Goal: Task Accomplishment & Management: Use online tool/utility

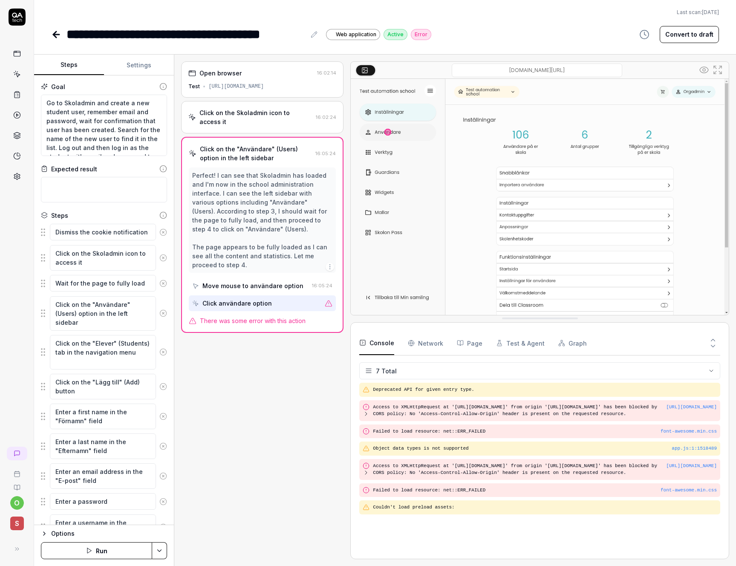
click at [109, 550] on button "Run" at bounding box center [96, 550] width 111 height 17
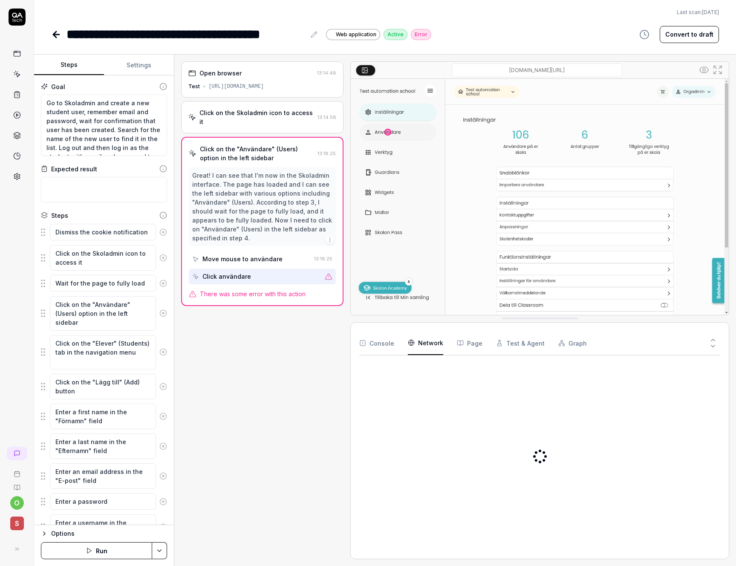
click at [439, 344] on Requests "Network" at bounding box center [425, 343] width 35 height 24
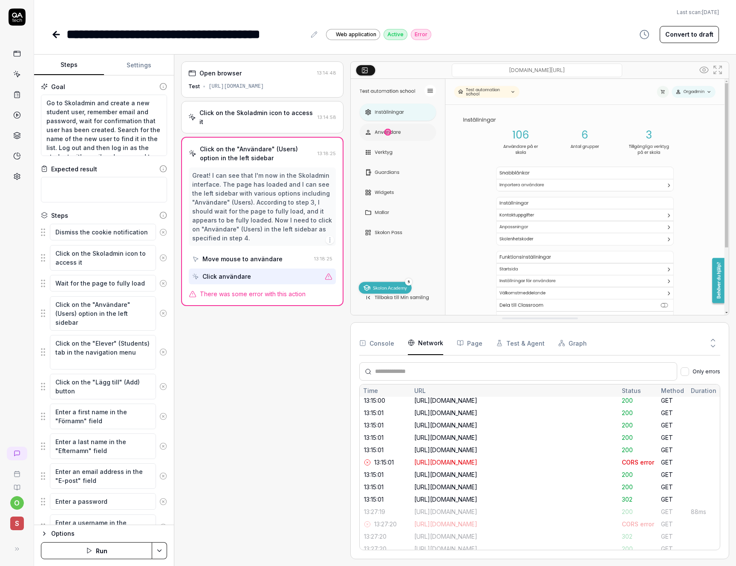
scroll to position [428, 0]
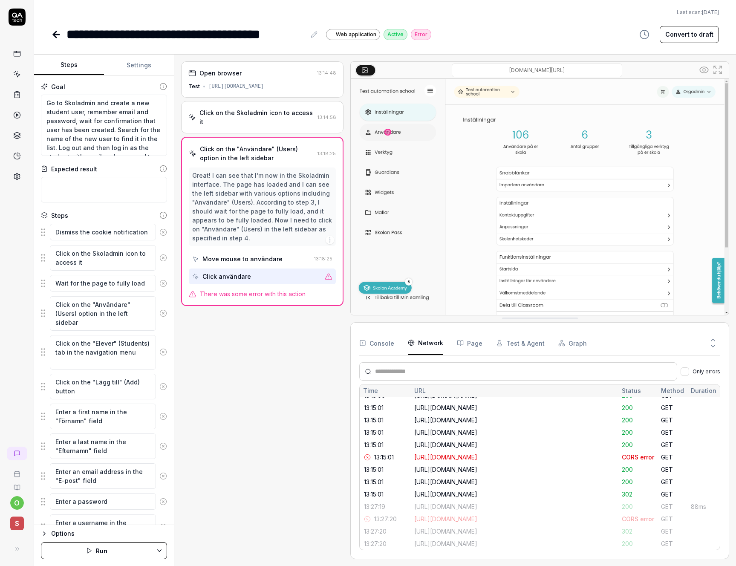
click at [478, 346] on button "Page" at bounding box center [470, 343] width 26 height 24
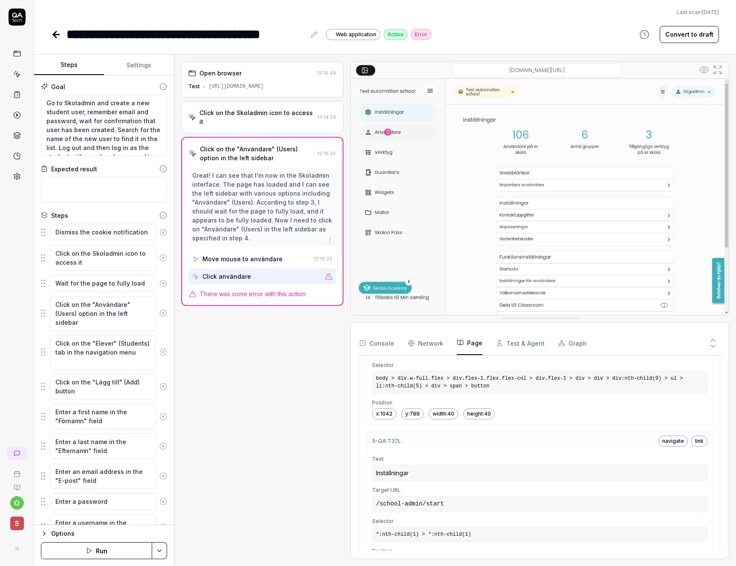
scroll to position [1032, 0]
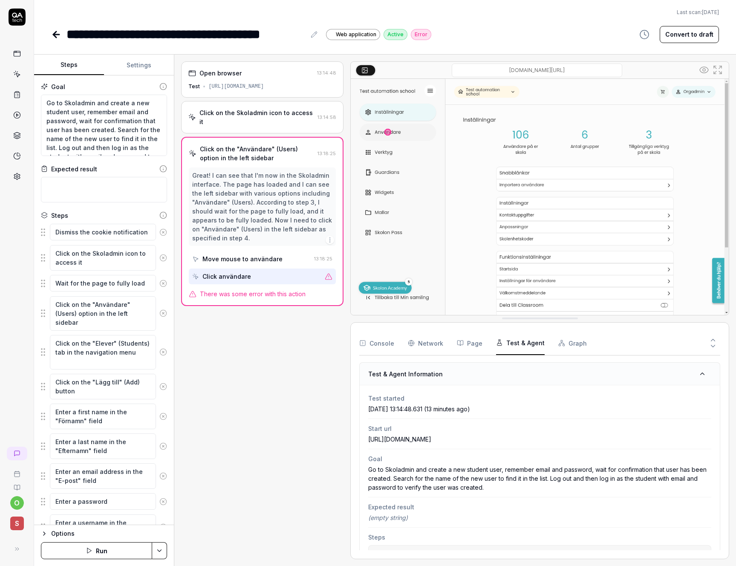
click at [519, 348] on button "Test & Agent" at bounding box center [520, 343] width 49 height 24
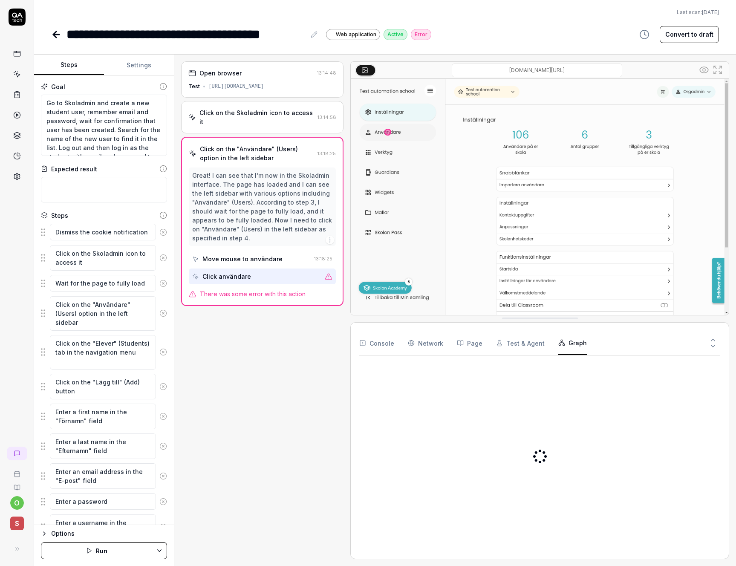
click at [566, 343] on button "Graph" at bounding box center [572, 343] width 29 height 24
click at [395, 343] on div "Console Network Page Test & Agent Graph" at bounding box center [539, 343] width 361 height 24
click at [389, 343] on button "Console" at bounding box center [376, 343] width 35 height 24
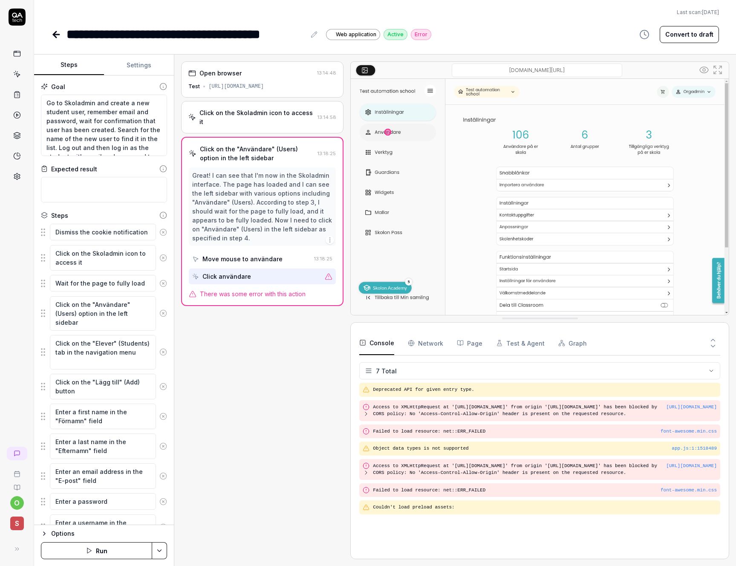
click at [64, 37] on div "**********" at bounding box center [241, 34] width 380 height 19
click at [54, 35] on icon at bounding box center [54, 35] width 3 height 6
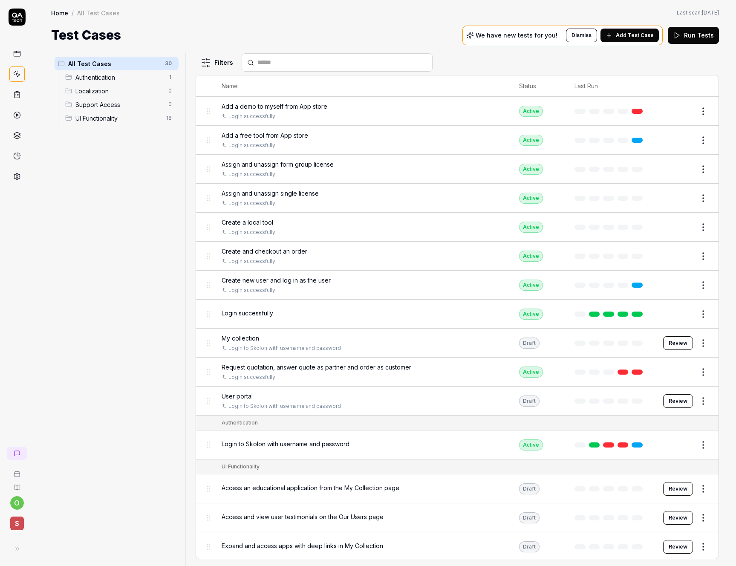
click at [351, 254] on div "Create and checkout an order" at bounding box center [362, 251] width 280 height 9
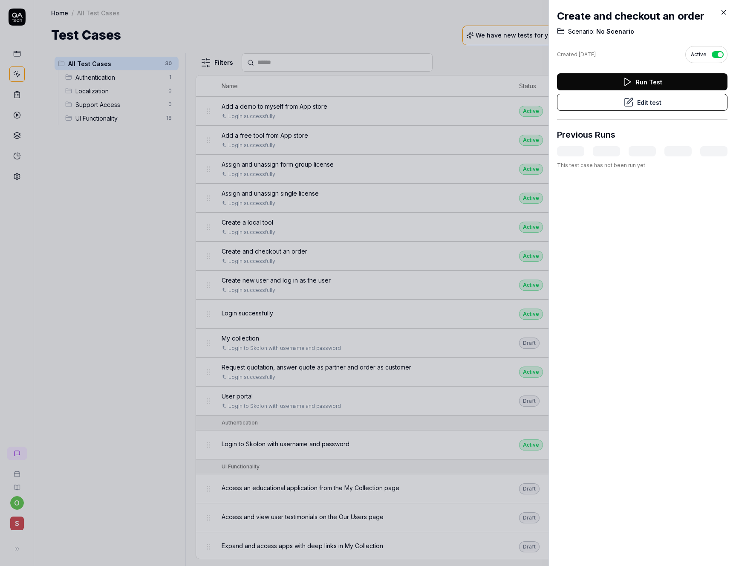
click at [646, 102] on button "Edit test" at bounding box center [642, 102] width 170 height 17
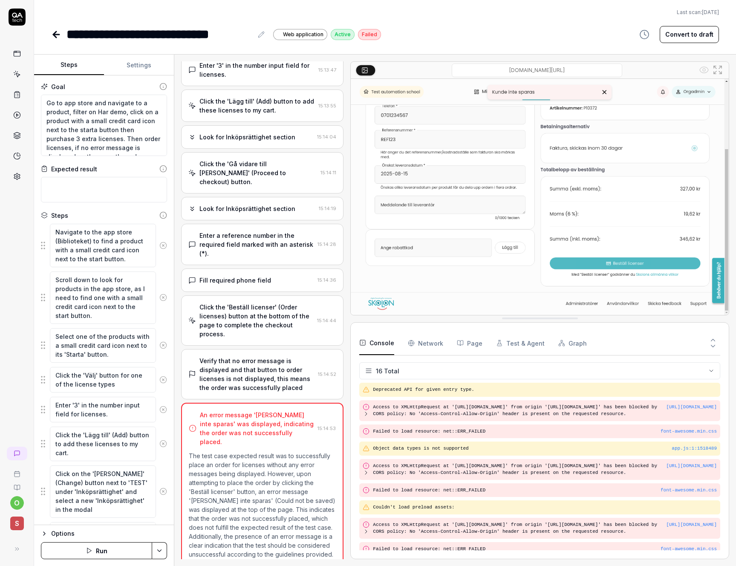
scroll to position [147, 0]
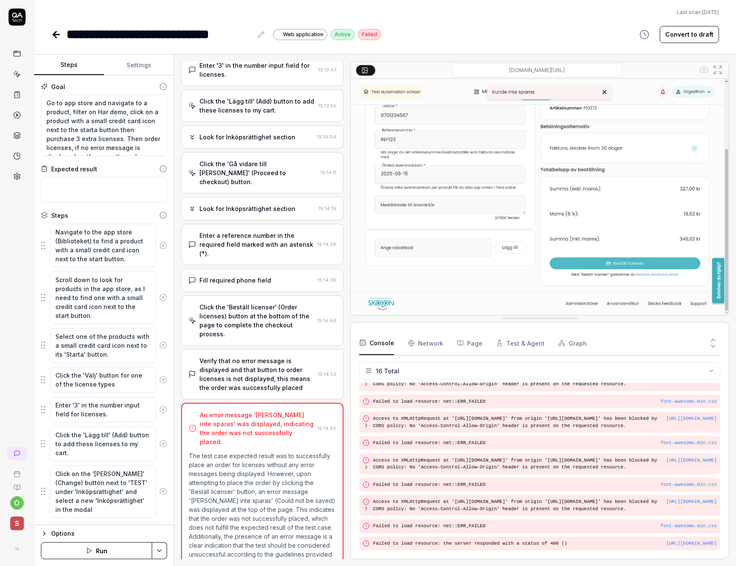
click at [95, 547] on button "Run" at bounding box center [96, 550] width 111 height 17
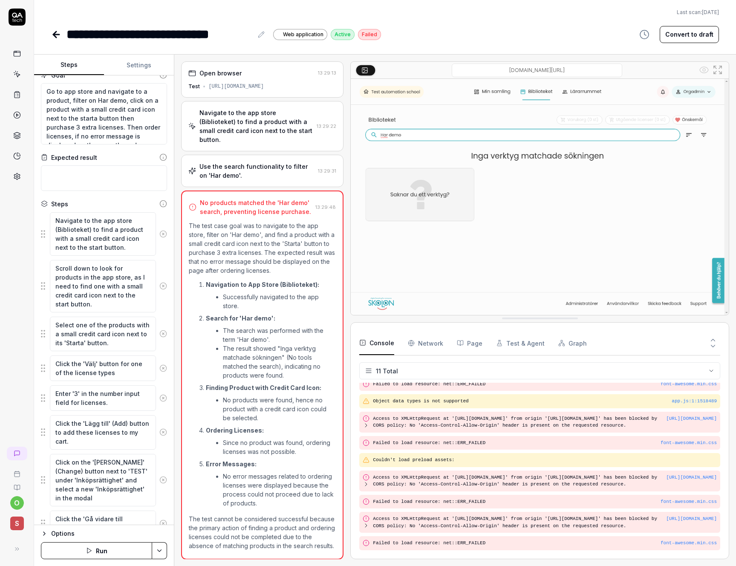
scroll to position [11, 0]
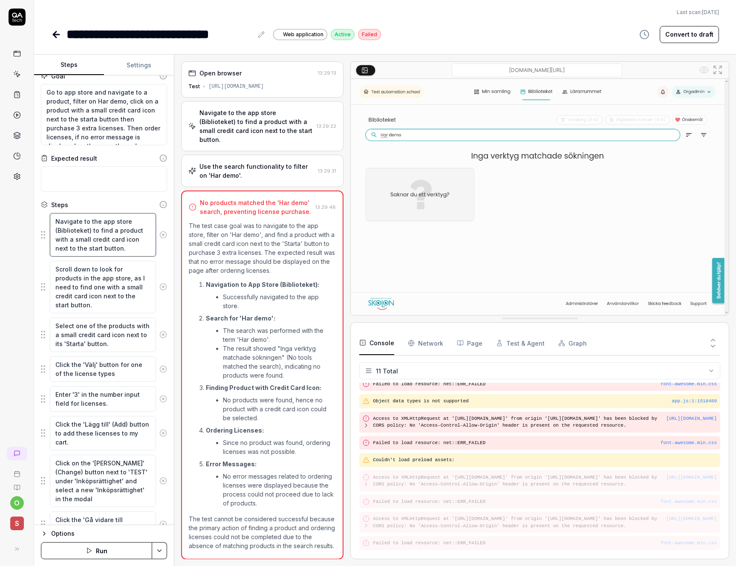
click at [115, 239] on textarea "Navigate to the app store (Biblioteket) to find a product with a small credit c…" at bounding box center [103, 234] width 106 height 43
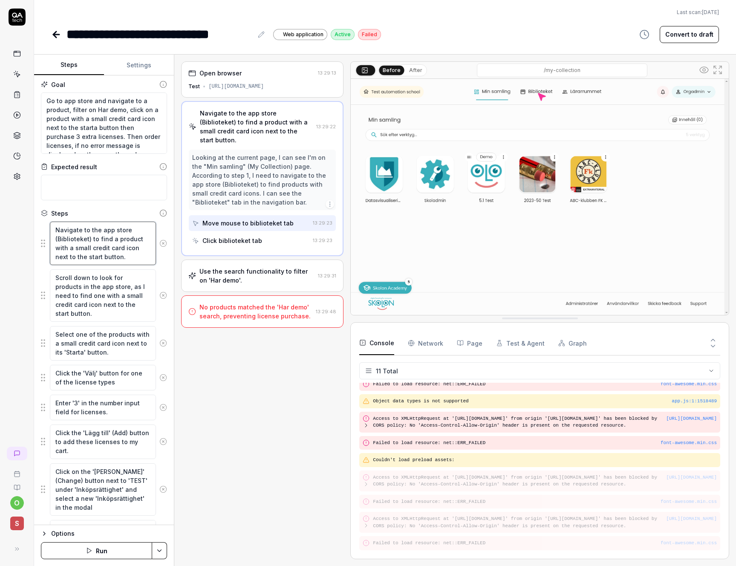
scroll to position [0, 0]
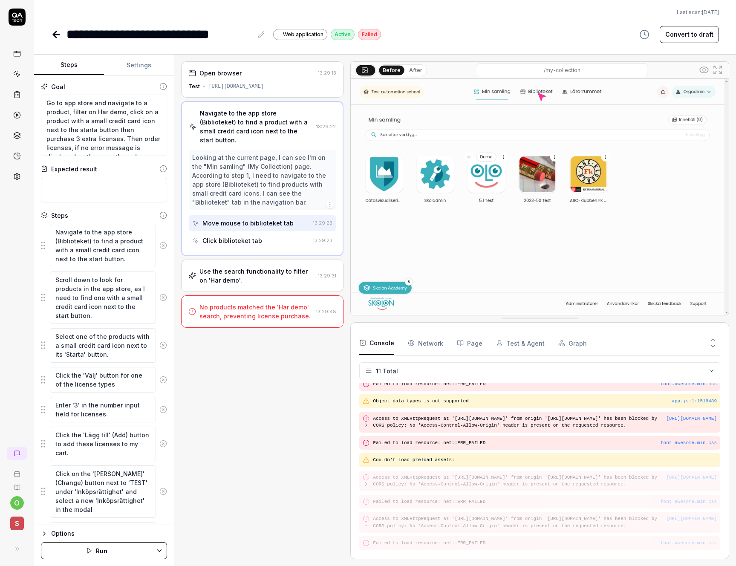
click at [117, 547] on button "Run" at bounding box center [96, 550] width 111 height 17
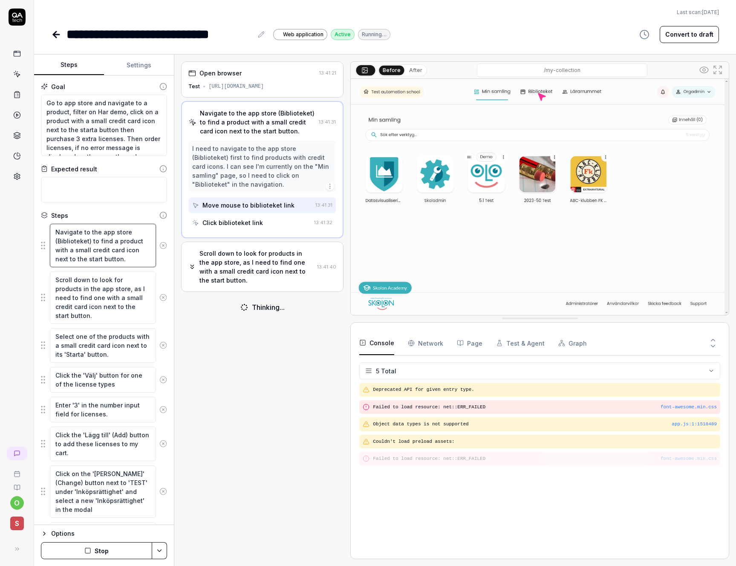
scroll to position [9, 0]
click at [214, 303] on div "Use the search functionality to filter on 'Har demo'." at bounding box center [256, 312] width 115 height 18
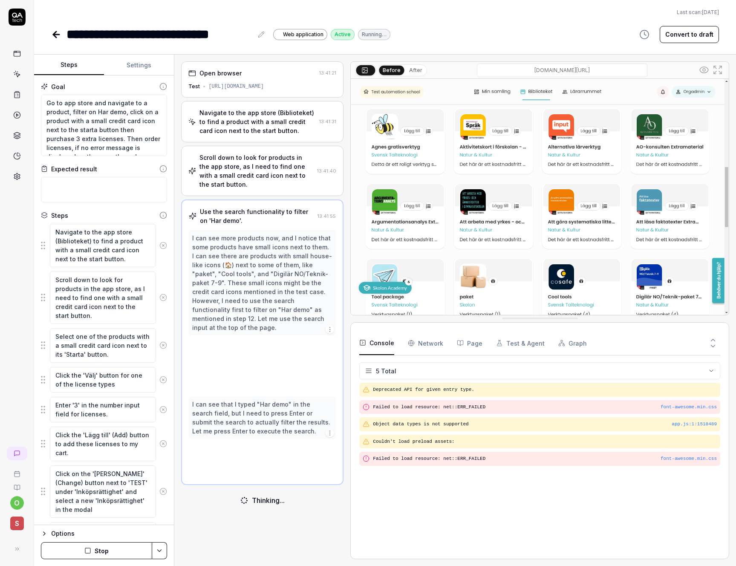
type textarea "*"
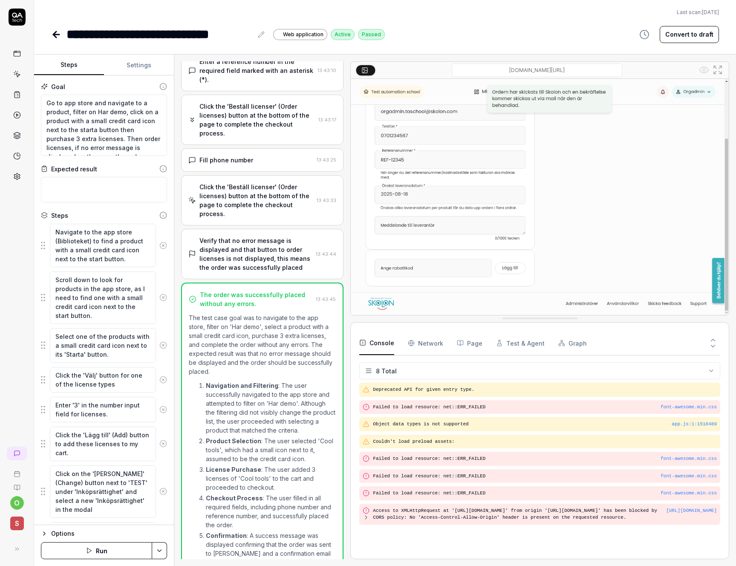
scroll to position [505, 0]
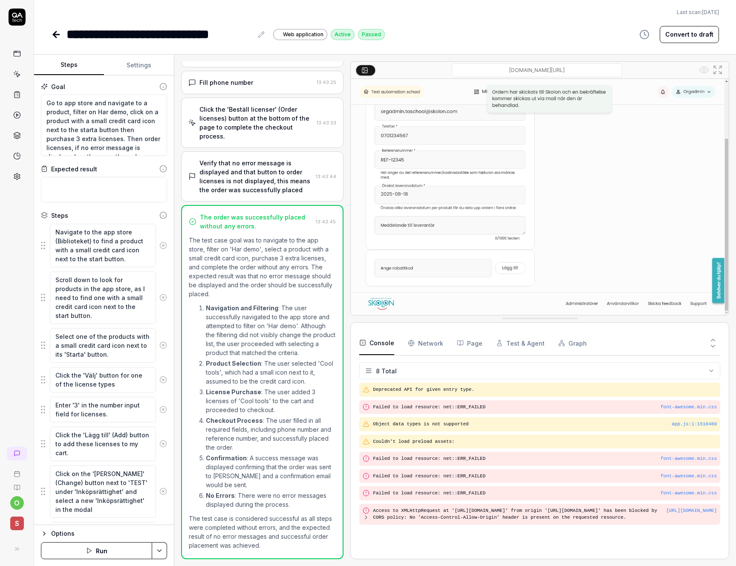
click at [62, 37] on link at bounding box center [57, 34] width 12 height 17
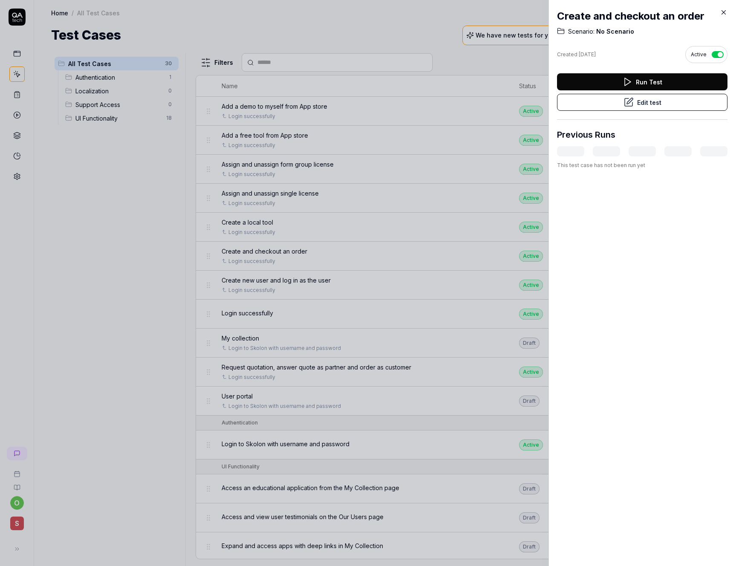
click at [723, 12] on icon at bounding box center [724, 13] width 8 height 8
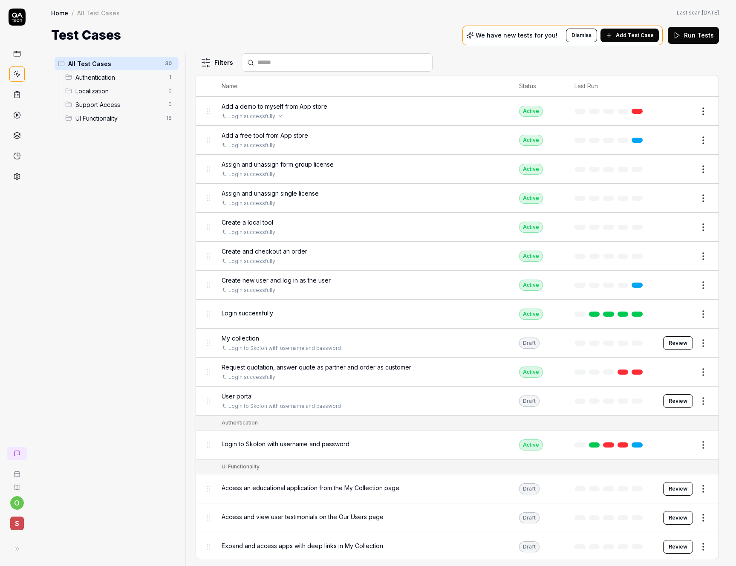
click at [294, 115] on div "Login successfully" at bounding box center [362, 117] width 280 height 8
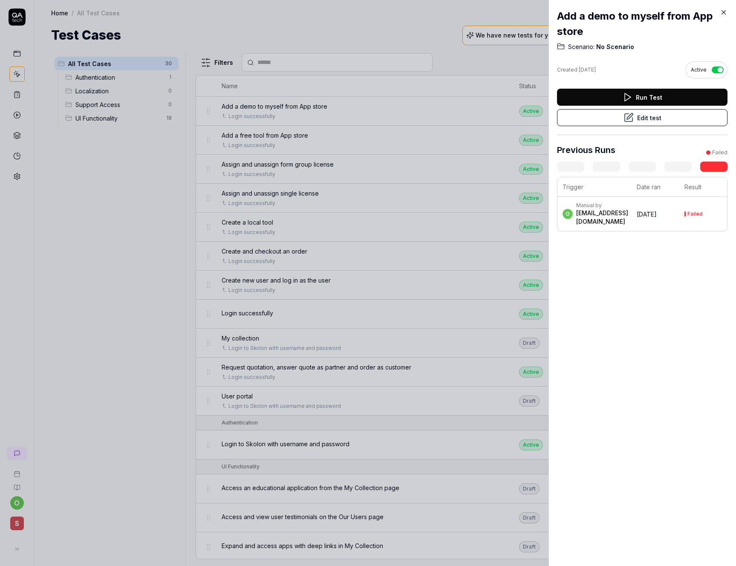
click at [639, 119] on button "Edit test" at bounding box center [642, 117] width 170 height 17
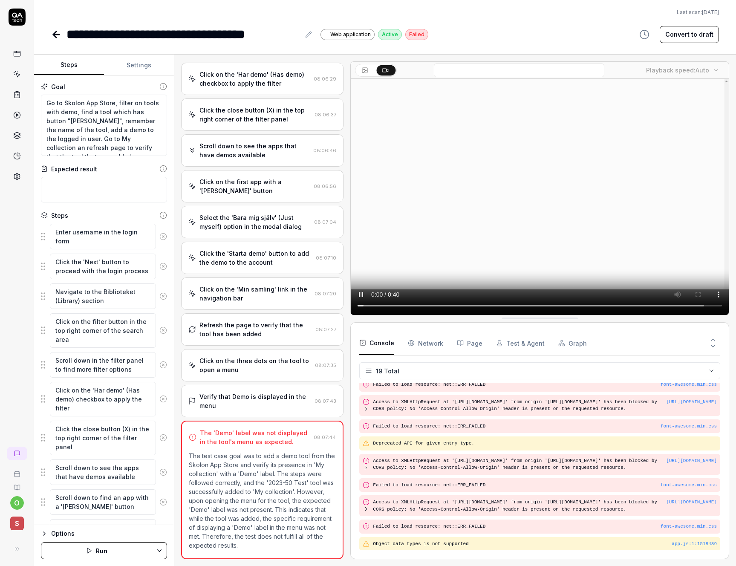
scroll to position [206, 0]
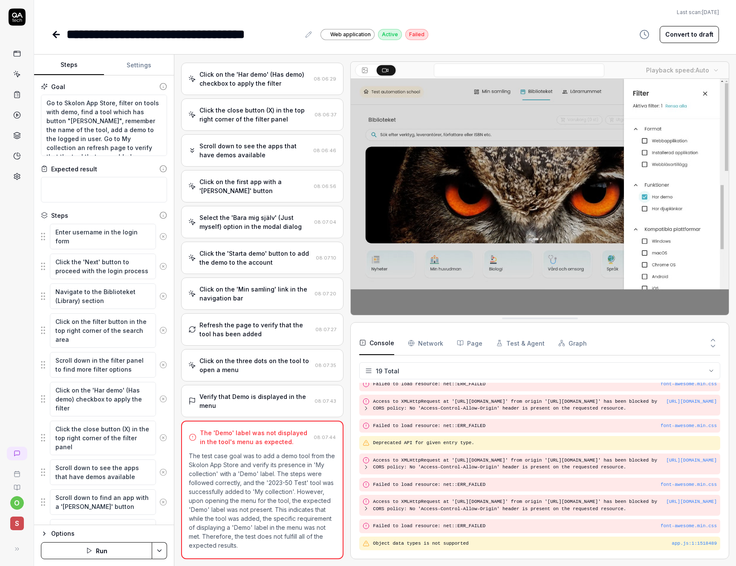
click at [55, 35] on icon at bounding box center [56, 34] width 10 height 10
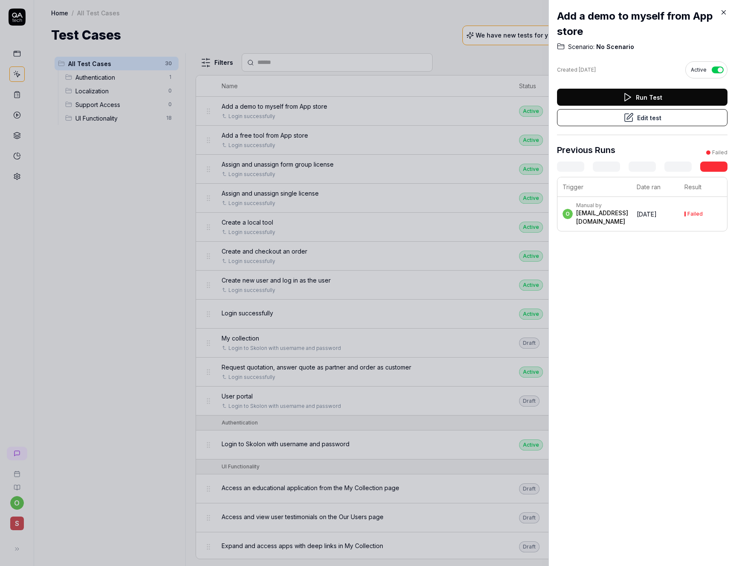
click at [724, 9] on icon at bounding box center [724, 13] width 8 height 8
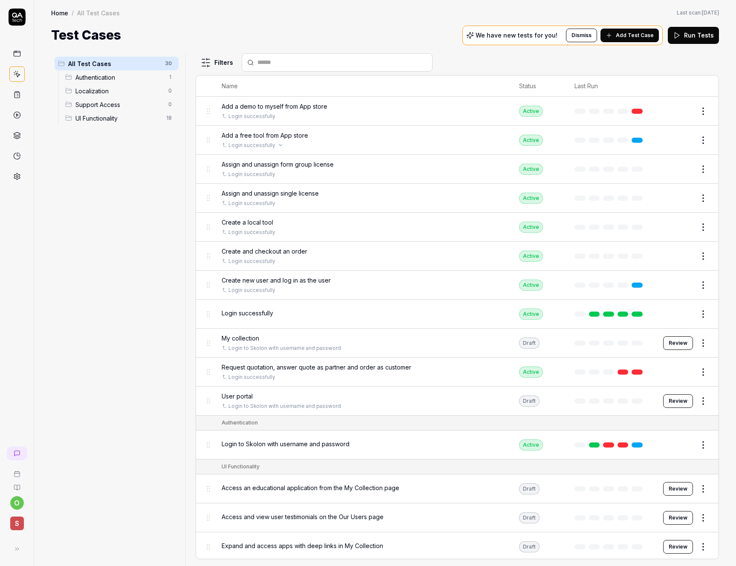
click at [283, 141] on div "Login successfully" at bounding box center [362, 145] width 280 height 8
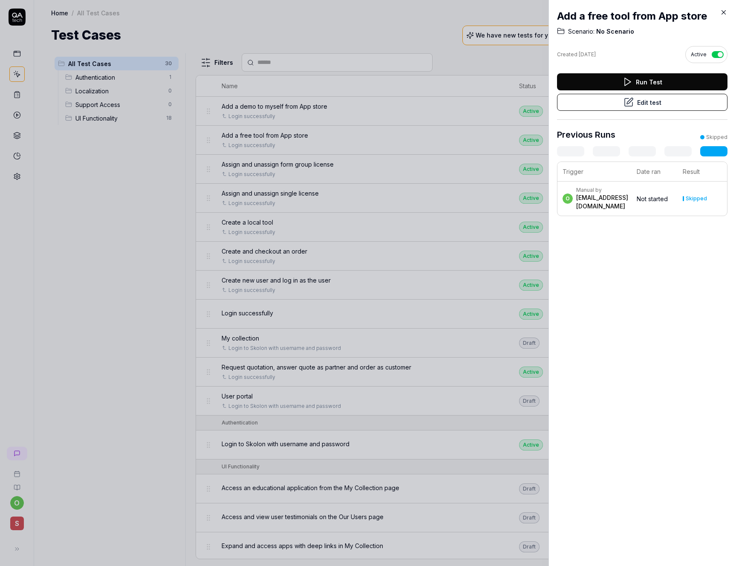
click at [615, 104] on button "Edit test" at bounding box center [642, 102] width 170 height 17
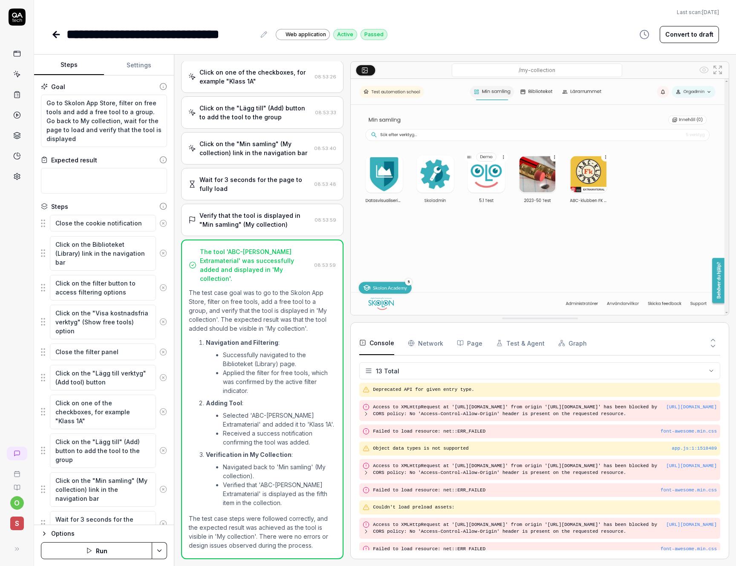
scroll to position [88, 0]
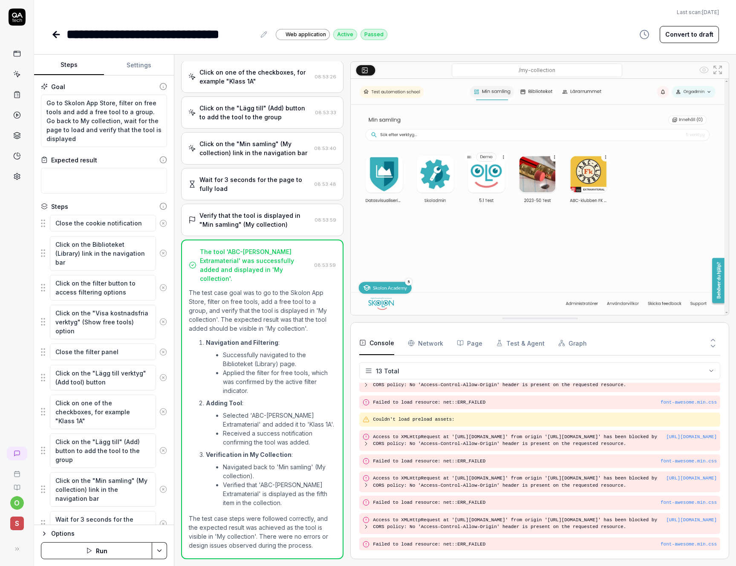
click at [54, 33] on icon at bounding box center [54, 35] width 3 height 6
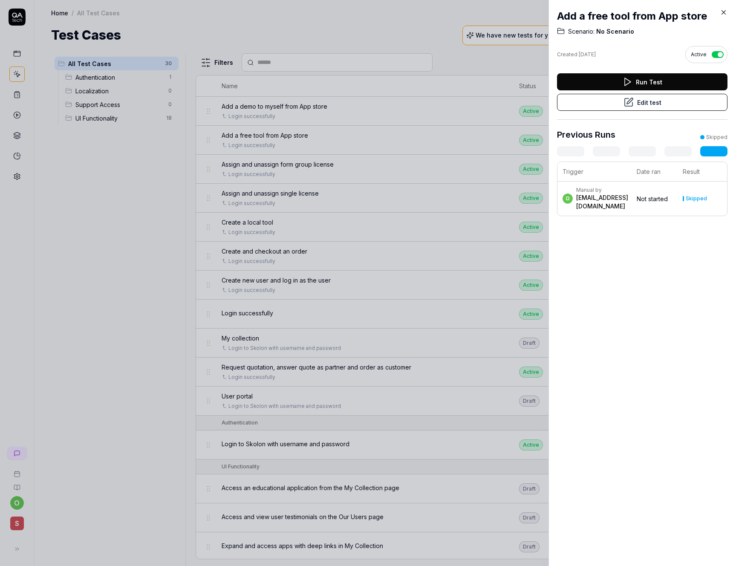
click at [722, 12] on icon at bounding box center [724, 13] width 8 height 8
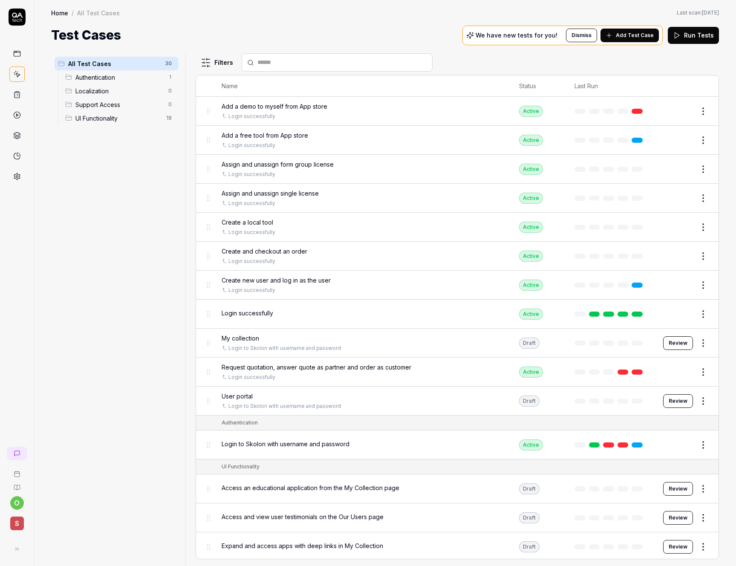
click at [310, 168] on span "Assign and unassign form group license" at bounding box center [278, 164] width 112 height 9
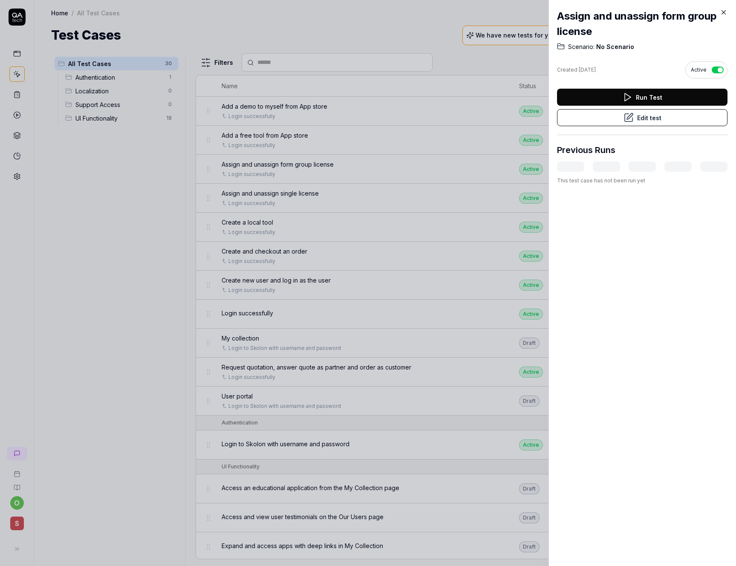
click at [646, 118] on button "Edit test" at bounding box center [642, 117] width 170 height 17
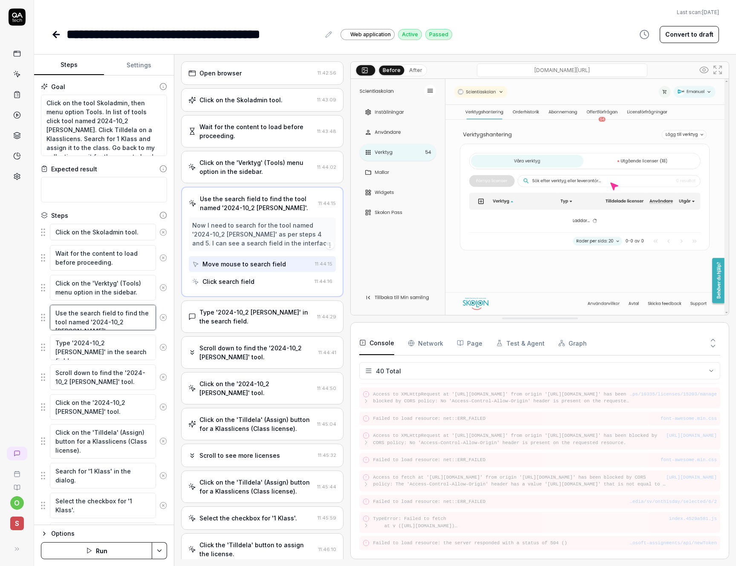
drag, startPoint x: 136, startPoint y: 322, endPoint x: 91, endPoint y: 323, distance: 44.3
click at [91, 323] on textarea "Use the search field to find the tool named '2024-10_2 [PERSON_NAME]'." at bounding box center [103, 318] width 106 height 26
type textarea "Use the search field to find the tool named '[PERSON_NAME] 1'."
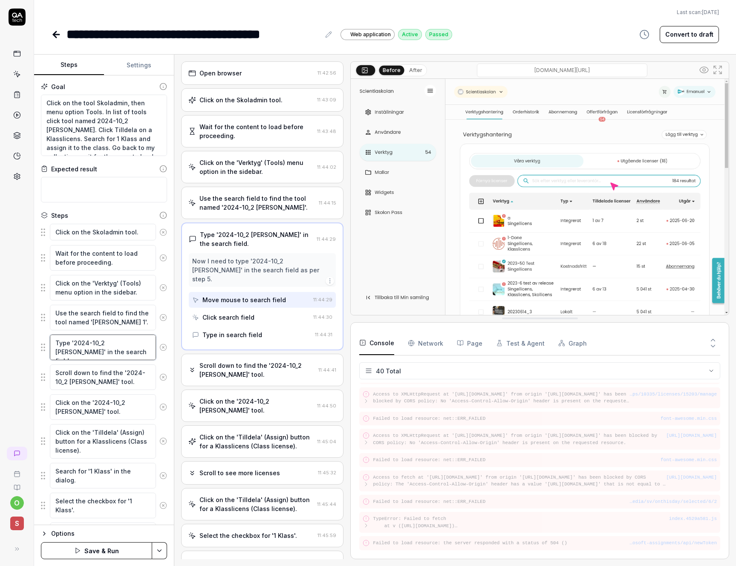
drag, startPoint x: 119, startPoint y: 342, endPoint x: 74, endPoint y: 342, distance: 45.6
click at [74, 342] on textarea "Type '2024-10_2 [PERSON_NAME]' in the search field." at bounding box center [103, 348] width 106 height 26
type textarea "Type '[PERSON_NAME] 1' in the search field."
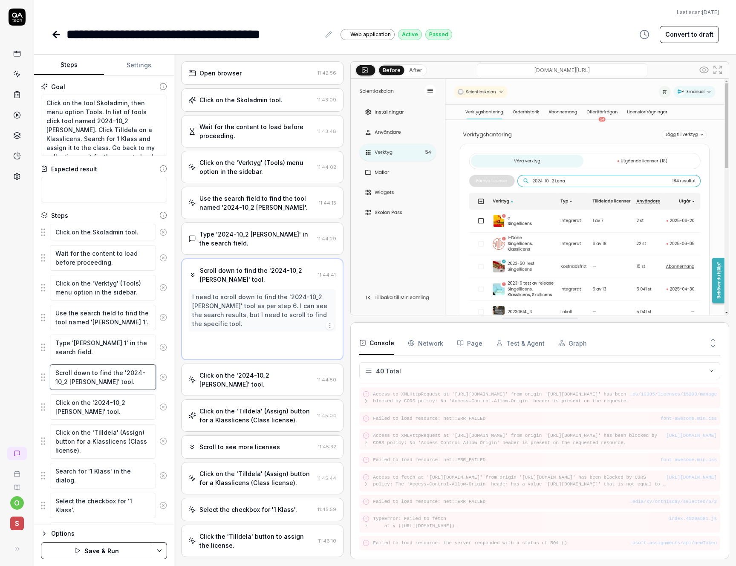
scroll to position [649, 0]
drag, startPoint x: 124, startPoint y: 372, endPoint x: 83, endPoint y: 378, distance: 41.8
click at [83, 378] on textarea "Scroll down to find the '2024-10_2 [PERSON_NAME]' tool." at bounding box center [103, 377] width 106 height 26
type textarea "Scroll down to find the '[PERSON_NAME] 1' tool."
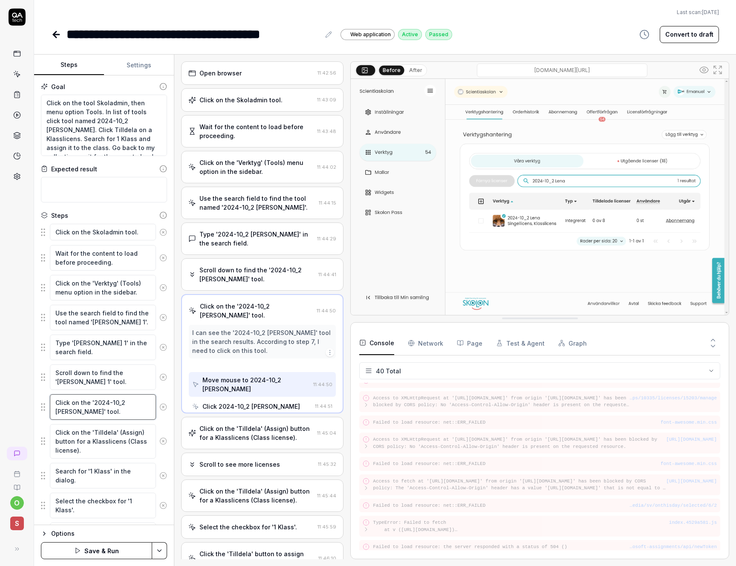
scroll to position [653, 0]
drag, startPoint x: 93, startPoint y: 401, endPoint x: 140, endPoint y: 402, distance: 46.9
click at [140, 402] on textarea "Click on the '2024-10_2 [PERSON_NAME]' tool." at bounding box center [103, 407] width 106 height 26
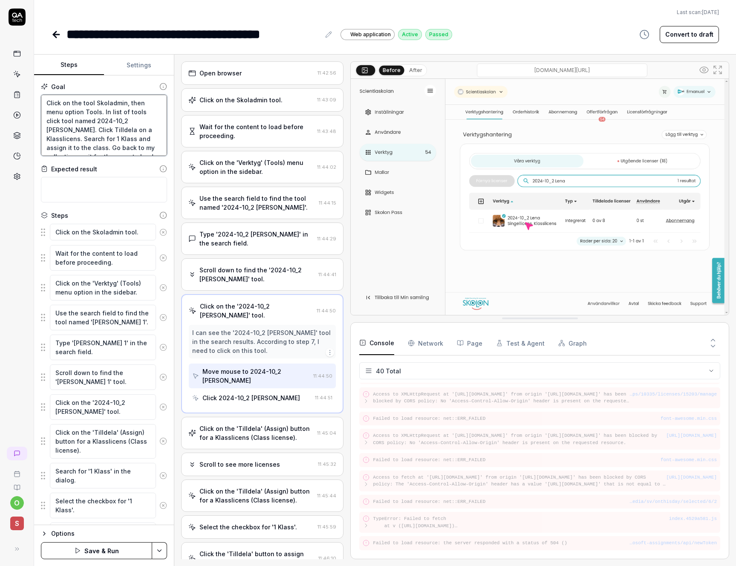
click at [121, 126] on textarea "Click on the tool Skoladmin, then menu option Tools. In list of tools click too…" at bounding box center [104, 125] width 126 height 61
drag, startPoint x: 94, startPoint y: 121, endPoint x: 128, endPoint y: 119, distance: 34.5
click at [128, 119] on textarea "Click on the tool Skoladmin, then menu option Tools. In list of tools click too…" at bounding box center [104, 125] width 126 height 61
drag, startPoint x: 138, startPoint y: 120, endPoint x: 126, endPoint y: 120, distance: 11.9
click at [126, 120] on textarea "Click on the tool Skoladmin, then menu option Tools. In list of tools click too…" at bounding box center [104, 125] width 126 height 61
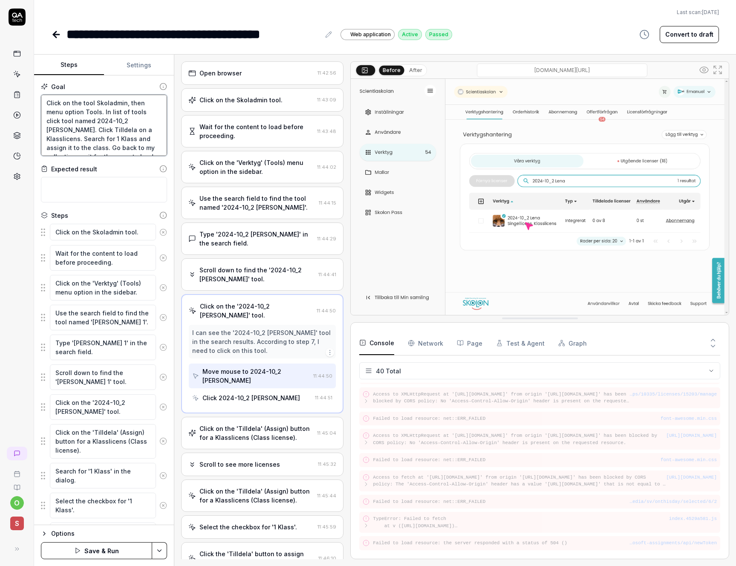
drag, startPoint x: 140, startPoint y: 120, endPoint x: 96, endPoint y: 121, distance: 43.9
click at [96, 121] on textarea "Click on the tool Skoladmin, then menu option Tools. In list of tools click too…" at bounding box center [104, 125] width 126 height 61
type textarea "Click on the tool Skoladmin, then menu option Tools. In list of tools click too…"
drag, startPoint x: 138, startPoint y: 402, endPoint x: 93, endPoint y: 404, distance: 44.8
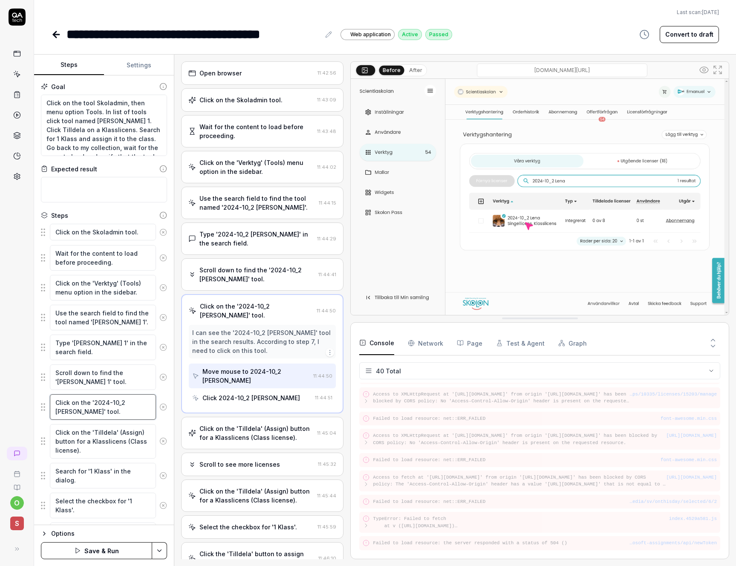
click at [93, 404] on textarea "Click on the '2024-10_2 [PERSON_NAME]' tool." at bounding box center [103, 407] width 106 height 26
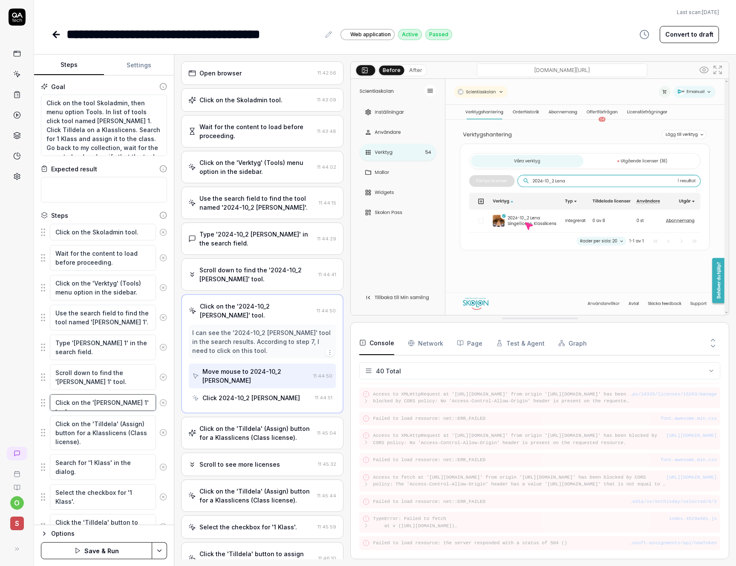
type textarea "Click on the '[PERSON_NAME] 1' tool."
drag, startPoint x: 107, startPoint y: 463, endPoint x: 88, endPoint y: 463, distance: 18.3
click at [88, 463] on textarea "Search for '1 Klass' in the dialog." at bounding box center [103, 467] width 106 height 26
click at [107, 463] on textarea "Search for '1 Klass' in the dialog." at bounding box center [103, 467] width 106 height 26
click at [91, 463] on textarea "Search for '1 Klass' in the dialog." at bounding box center [103, 467] width 106 height 26
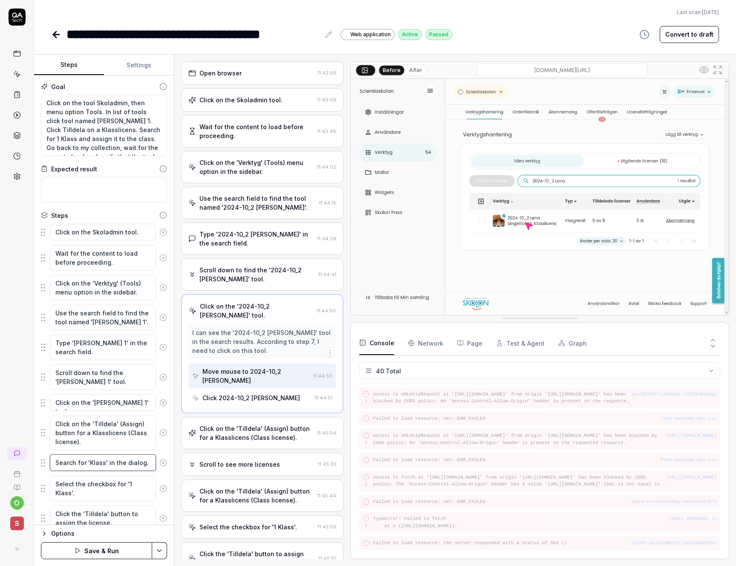
click at [103, 462] on textarea "Search for 'Klass' in the dialog." at bounding box center [103, 462] width 106 height 17
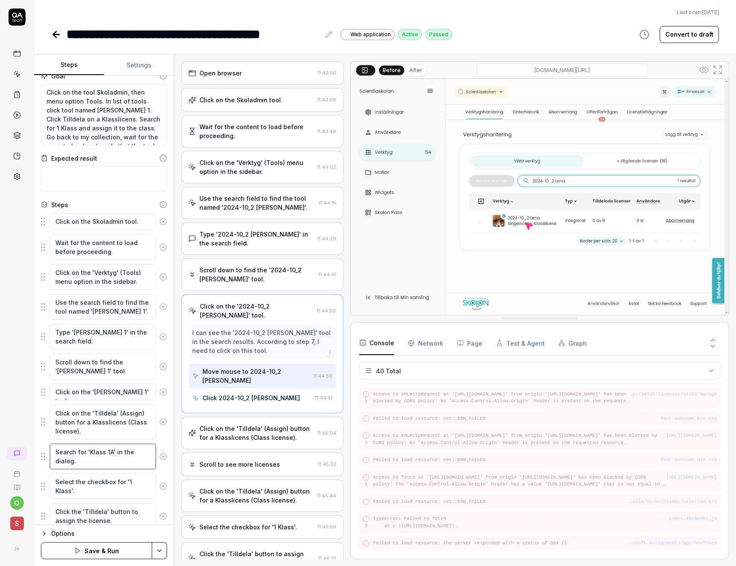
scroll to position [12, 0]
type textarea "Search for 'Klass 1A' in the dialog."
click at [69, 488] on textarea "Select the checkbox for '1 Klass'." at bounding box center [103, 485] width 106 height 26
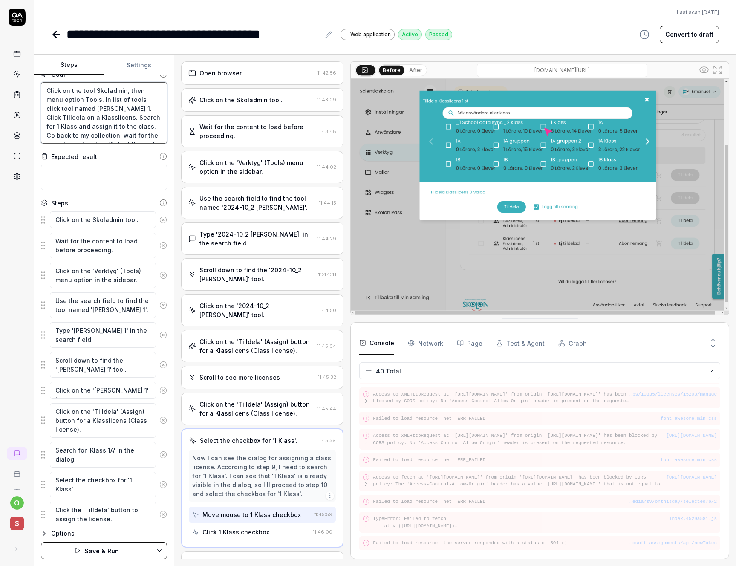
drag, startPoint x: 66, startPoint y: 125, endPoint x: 45, endPoint y: 124, distance: 20.9
click at [45, 124] on textarea "Click on the tool Skoladmin, then menu option Tools. In list of tools click too…" at bounding box center [104, 112] width 126 height 61
type textarea "Click on the tool Skoladmin, then menu option Tools. In list of tools click too…"
click at [124, 480] on textarea "Select the checkbox for '1 Klass'." at bounding box center [103, 485] width 106 height 26
click at [55, 489] on textarea "Select the checkbox for '1 Klass'." at bounding box center [103, 485] width 106 height 26
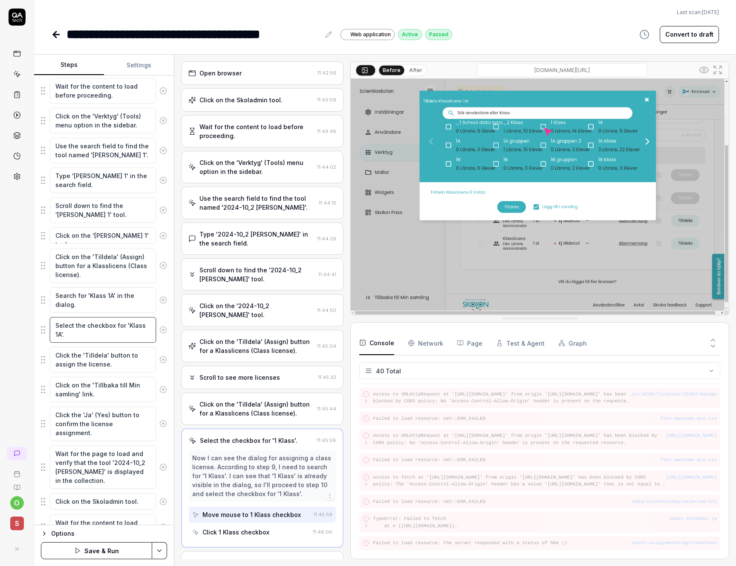
scroll to position [169, 0]
type textarea "Select the checkbox for 'Klass 1A'."
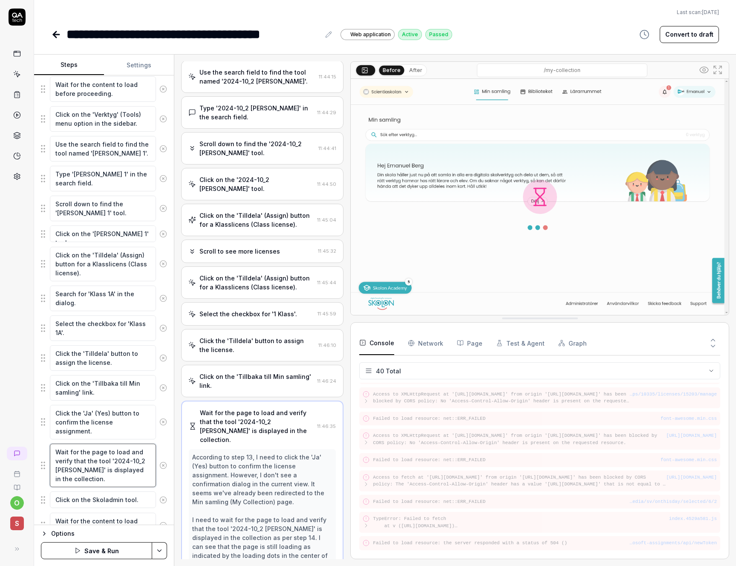
scroll to position [141, 0]
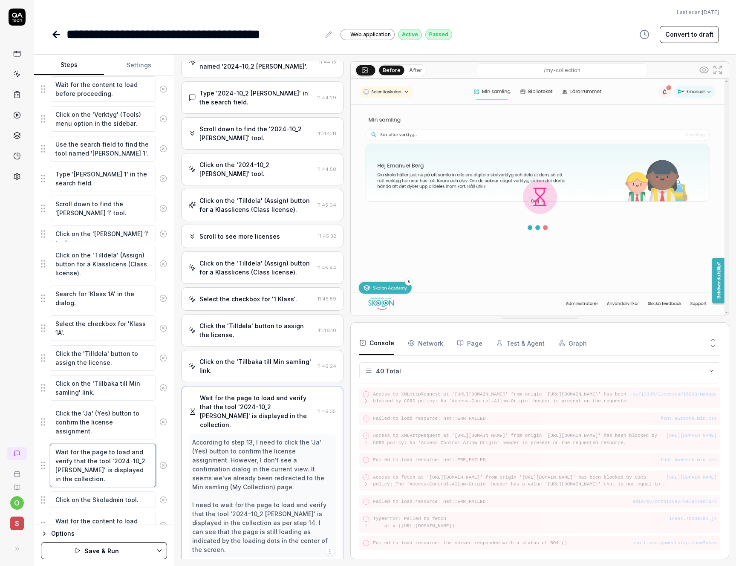
click at [111, 459] on textarea "Wait for the page to load and verify that the tool '2024-10_2 [PERSON_NAME]' is…" at bounding box center [103, 465] width 106 height 43
click at [101, 420] on textarea "Click the 'Ja' (Yes) button to confirm the license assignment." at bounding box center [103, 422] width 106 height 35
drag, startPoint x: 110, startPoint y: 460, endPoint x: 69, endPoint y: 469, distance: 42.4
click at [69, 469] on textarea "Wait for the page to load and verify that the tool '2024-10_2 [PERSON_NAME]' is…" at bounding box center [103, 465] width 106 height 43
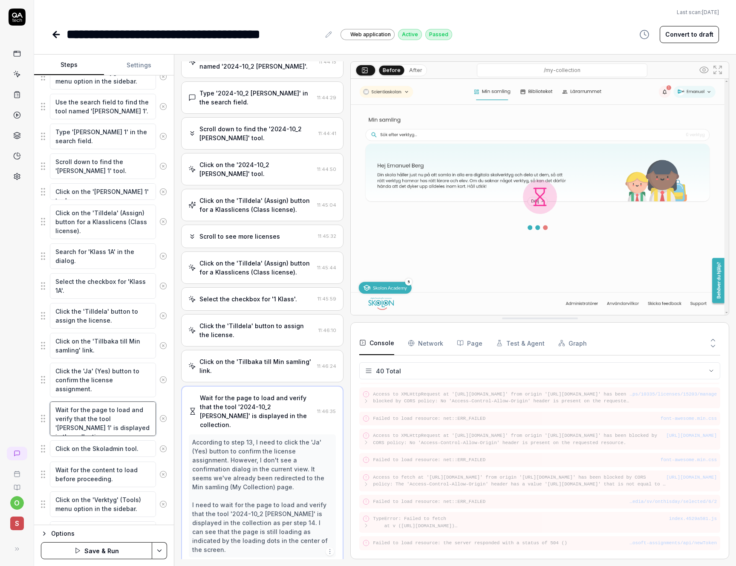
scroll to position [219, 0]
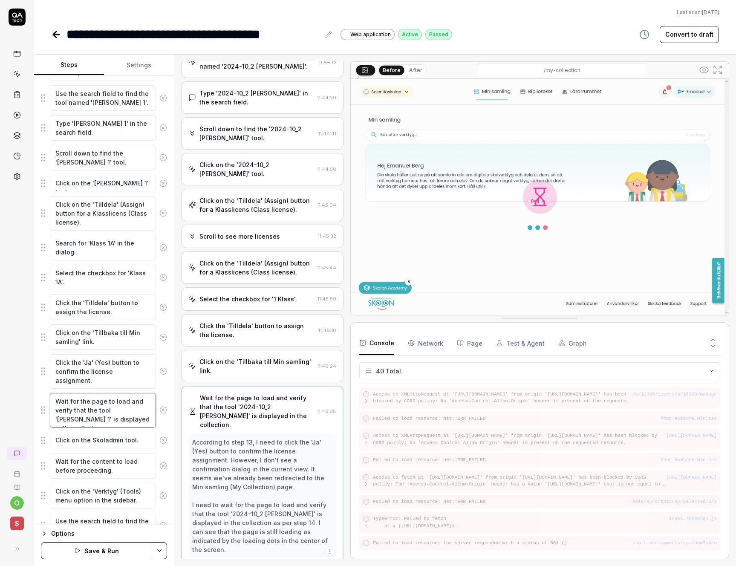
type textarea "Wait for the page to load and verify that the tool '[PERSON_NAME] 1' is display…"
click at [96, 442] on textarea "Click on the Skoladmin tool." at bounding box center [103, 440] width 106 height 17
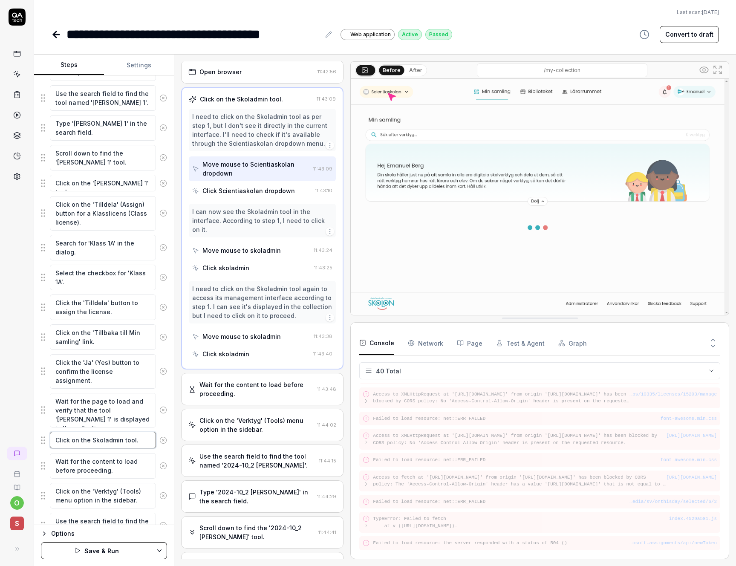
scroll to position [0, 0]
click at [83, 465] on textarea "Wait for the content to load before proceeding." at bounding box center [103, 466] width 106 height 26
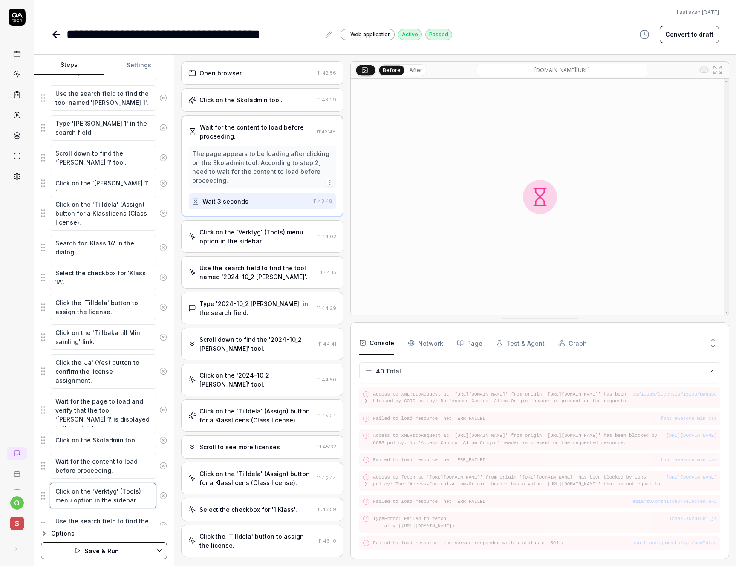
click at [88, 495] on textarea "Click on the 'Verktyg' (Tools) menu option in the sidebar." at bounding box center [103, 496] width 106 height 26
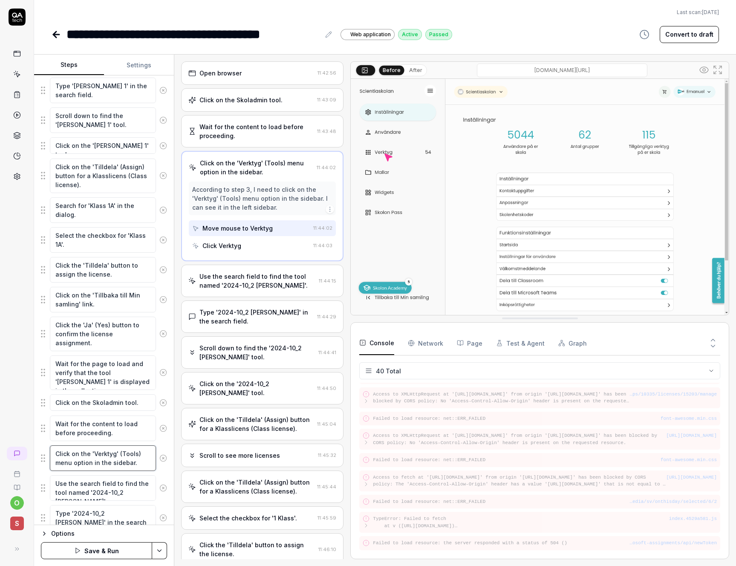
scroll to position [258, 0]
click at [89, 494] on textarea "Use the search field to find the tool named '2024-10_2 [PERSON_NAME]'." at bounding box center [103, 487] width 106 height 26
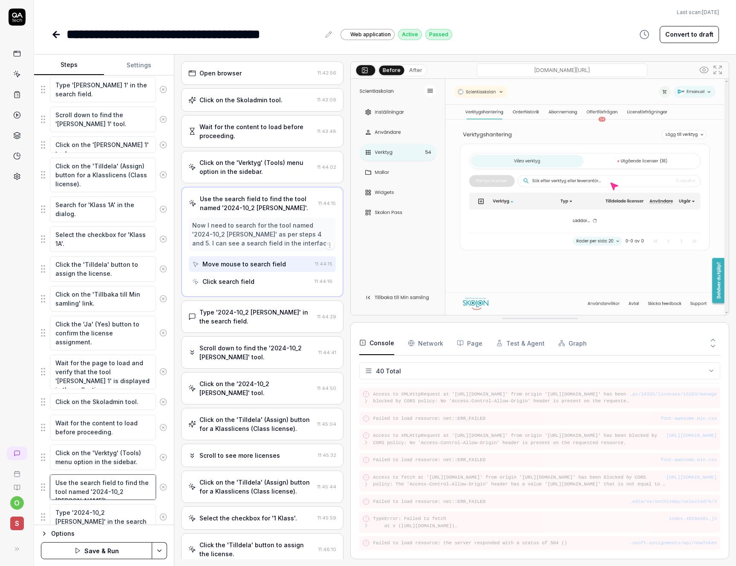
drag, startPoint x: 136, startPoint y: 490, endPoint x: 90, endPoint y: 489, distance: 45.2
click at [90, 489] on textarea "Use the search field to find the tool named '2024-10_2 [PERSON_NAME]'." at bounding box center [103, 487] width 106 height 26
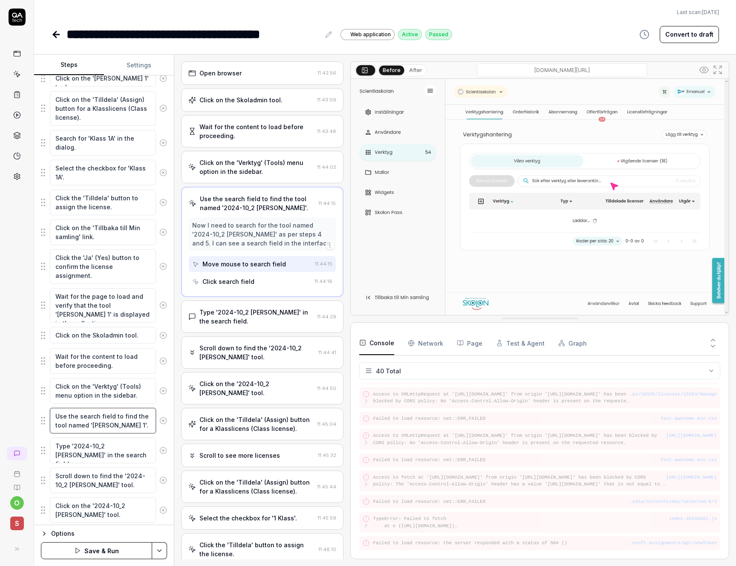
scroll to position [329, 0]
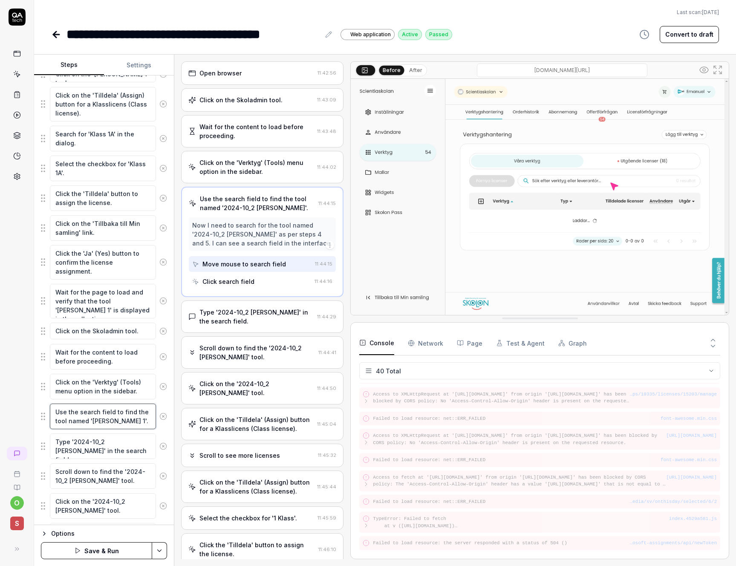
type textarea "Use the search field to find the tool named '[PERSON_NAME] 1'."
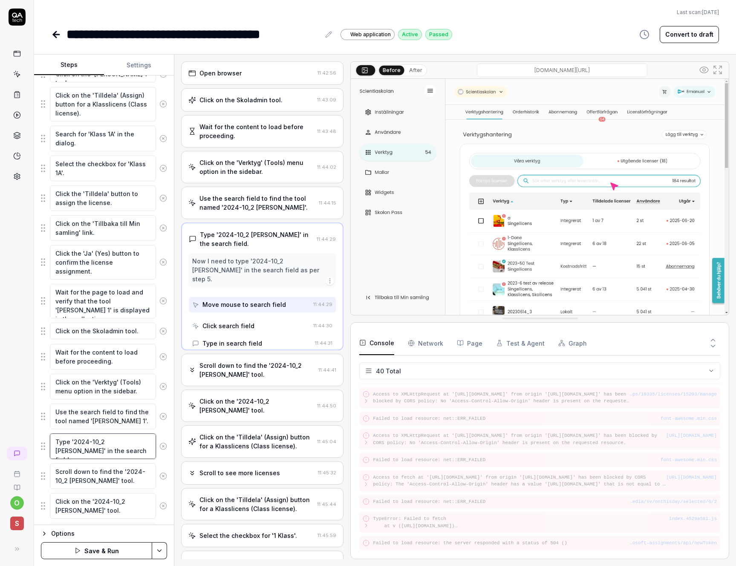
drag, startPoint x: 118, startPoint y: 441, endPoint x: 99, endPoint y: 441, distance: 19.2
click at [99, 441] on textarea "Type '2024-10_2 [PERSON_NAME]' in the search field." at bounding box center [103, 446] width 106 height 26
click at [116, 442] on textarea "Type '2024-10_2 [PERSON_NAME]' in the search field." at bounding box center [103, 446] width 106 height 26
drag, startPoint x: 119, startPoint y: 441, endPoint x: 72, endPoint y: 443, distance: 46.5
click at [72, 443] on textarea "Type '2024-10_2 [PERSON_NAME]' in the search field." at bounding box center [103, 446] width 106 height 26
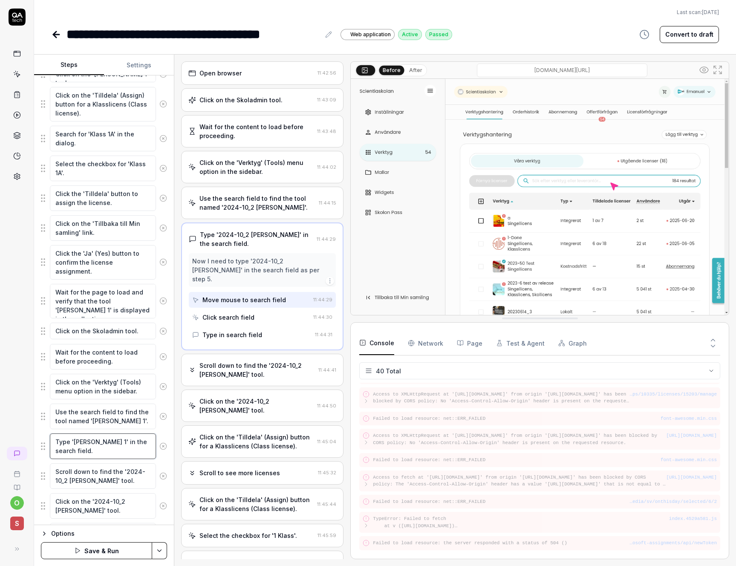
type textarea "Type '[PERSON_NAME] 1' in the search field."
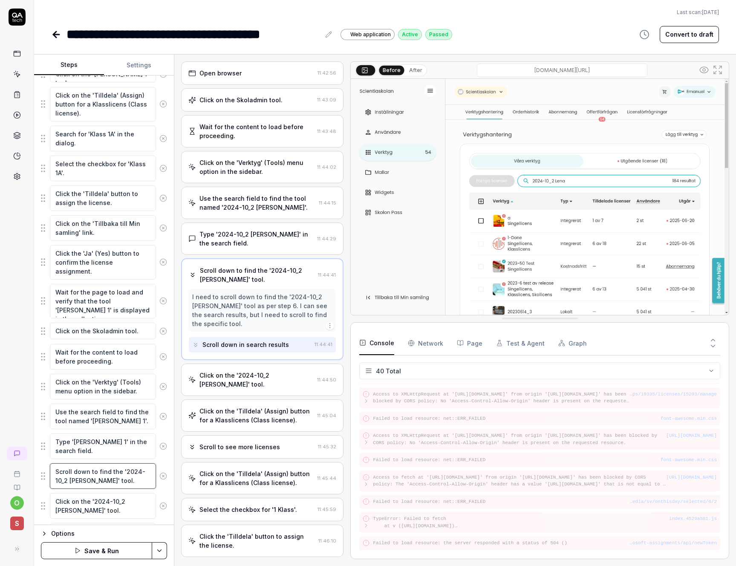
scroll to position [649, 0]
drag, startPoint x: 123, startPoint y: 470, endPoint x: 82, endPoint y: 478, distance: 41.1
click at [82, 478] on textarea "Scroll down to find the '2024-10_2 [PERSON_NAME]' tool." at bounding box center [103, 476] width 106 height 26
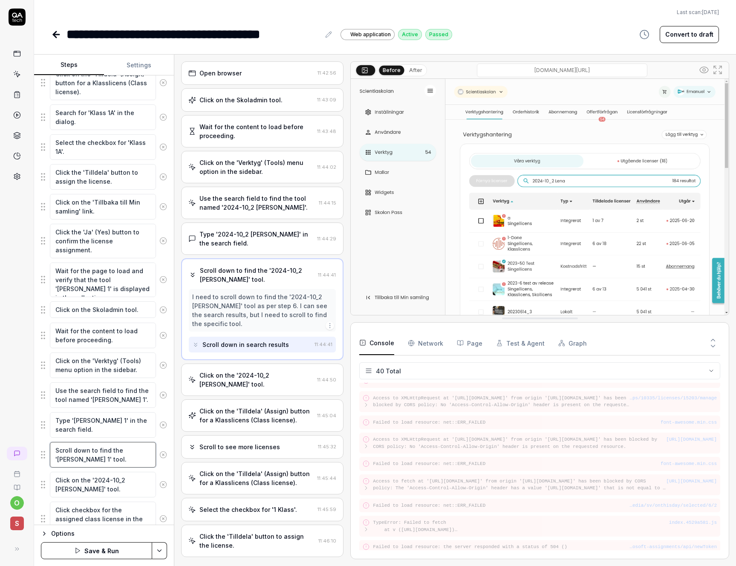
scroll to position [392, 0]
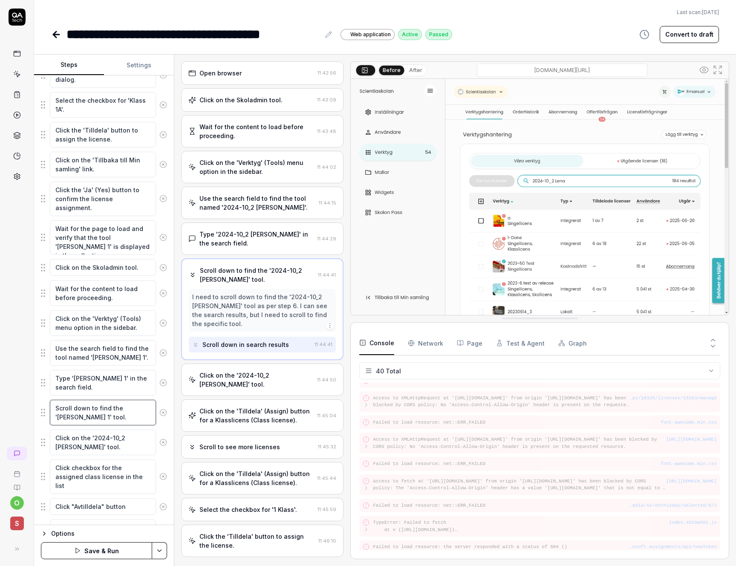
type textarea "Scroll down to find the '[PERSON_NAME] 1' tool."
click at [136, 438] on textarea "Click on the '2024-10_2 [PERSON_NAME]' tool." at bounding box center [103, 443] width 106 height 26
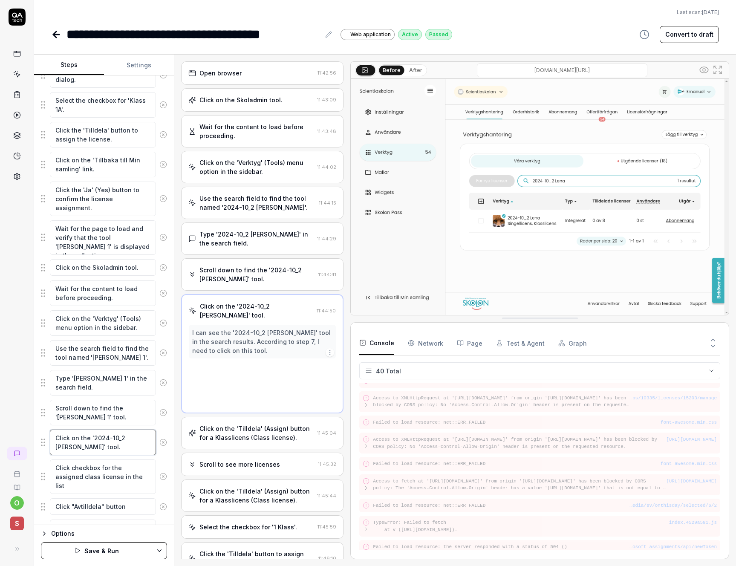
scroll to position [653, 0]
click at [139, 437] on textarea "Click on the '2024-10_2 [PERSON_NAME]' tool." at bounding box center [103, 443] width 106 height 26
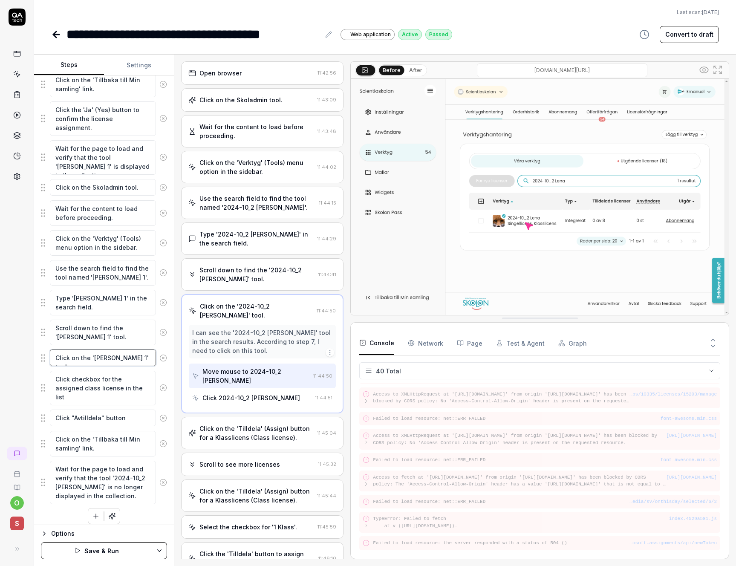
scroll to position [478, 0]
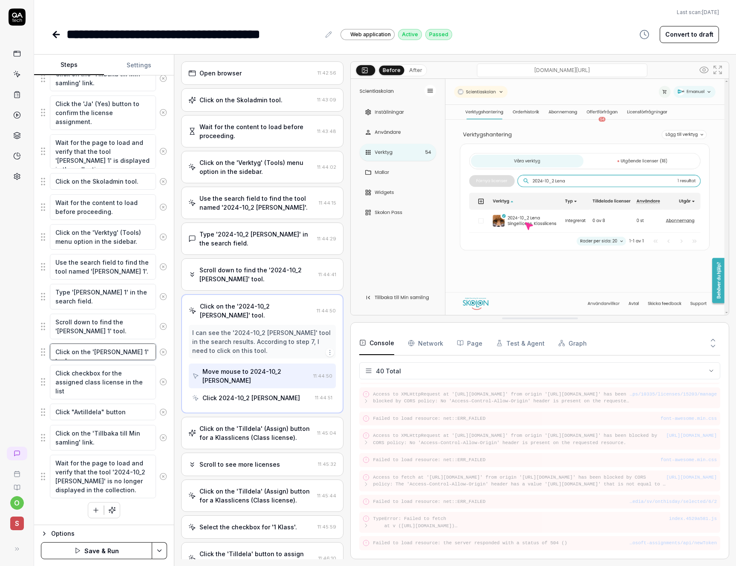
type textarea "Click on the '[PERSON_NAME] 1' tool."
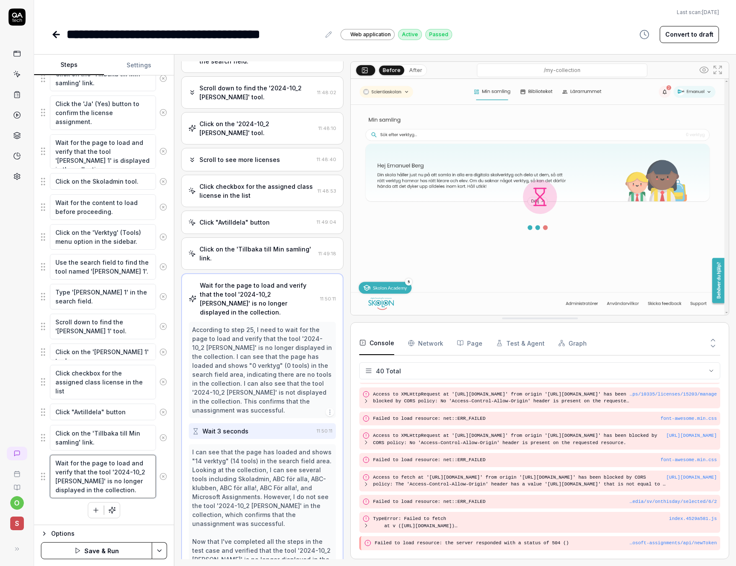
scroll to position [693, 0]
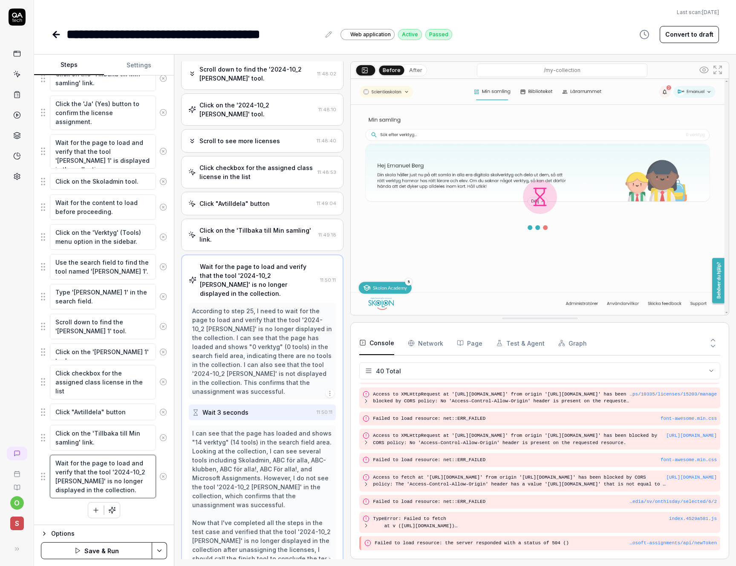
drag, startPoint x: 112, startPoint y: 470, endPoint x: 69, endPoint y: 483, distance: 44.1
click at [69, 483] on textarea "Wait for the page to load and verify that the tool '2024-10_2 [PERSON_NAME]' is…" at bounding box center [103, 476] width 106 height 43
type textarea "Wait for the page to load and verify that the tool '[PERSON_NAME] 1' is no long…"
click at [90, 550] on button "Save & Run" at bounding box center [96, 550] width 111 height 17
